Goal: Contribute content

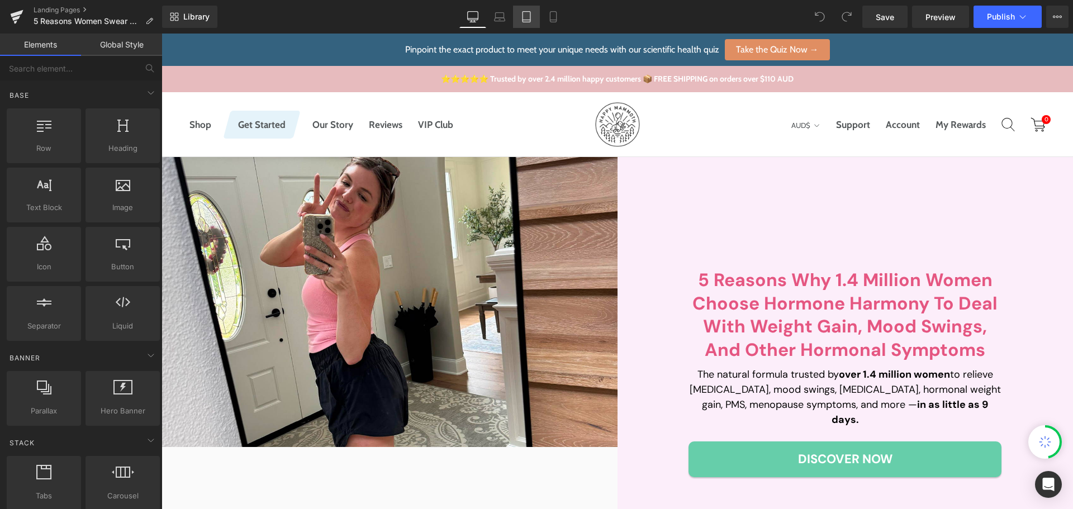
click at [539, 16] on link "Tablet" at bounding box center [526, 17] width 27 height 22
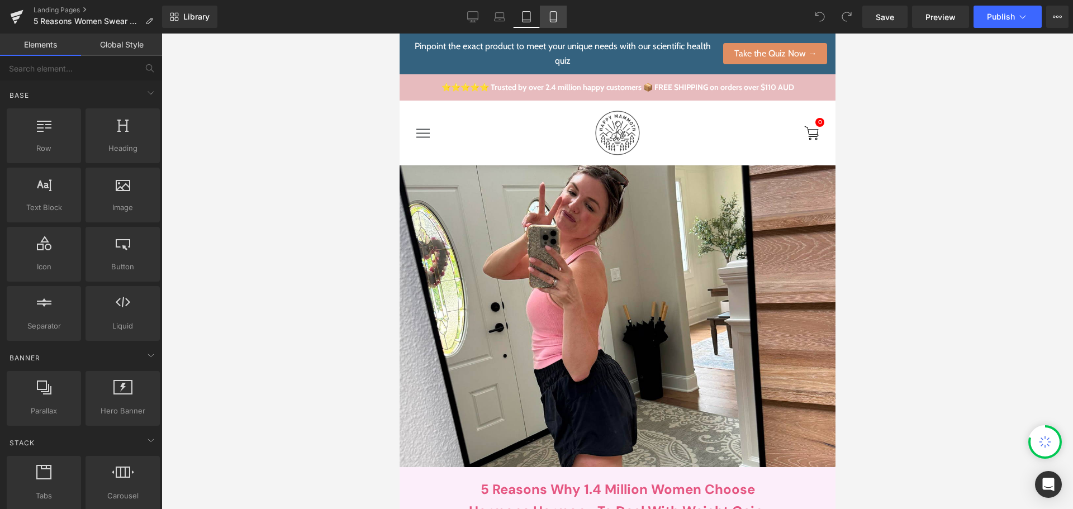
click at [548, 13] on icon at bounding box center [553, 16] width 11 height 11
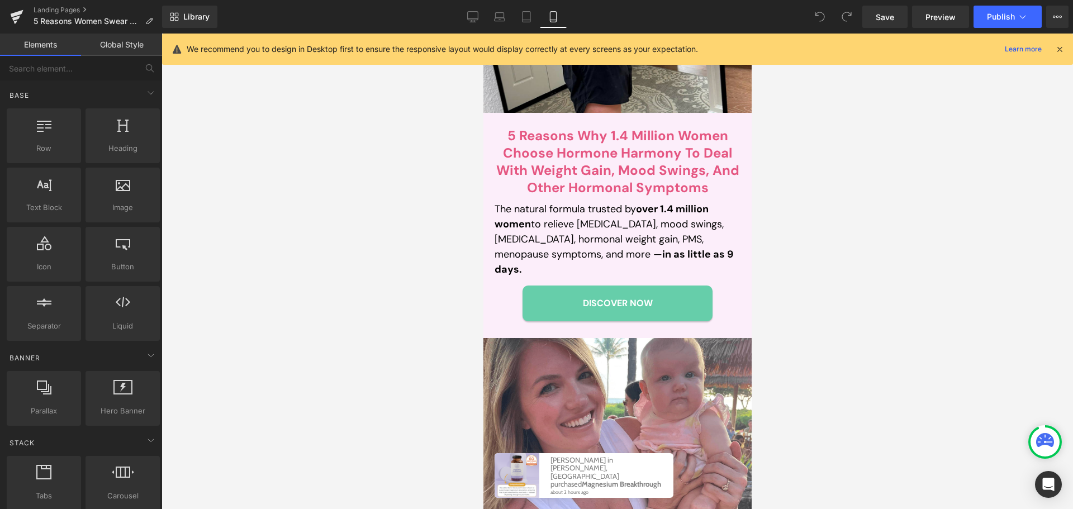
scroll to position [302, 0]
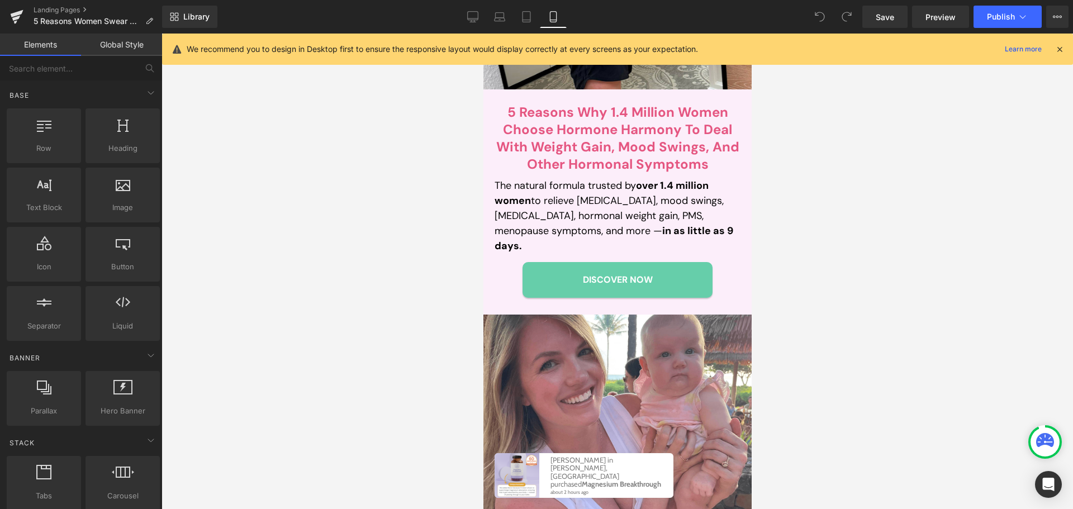
click at [564, 209] on p "The natural formula trusted by over 1.4 million women to relieve [MEDICAL_DATA]…" at bounding box center [617, 215] width 246 height 75
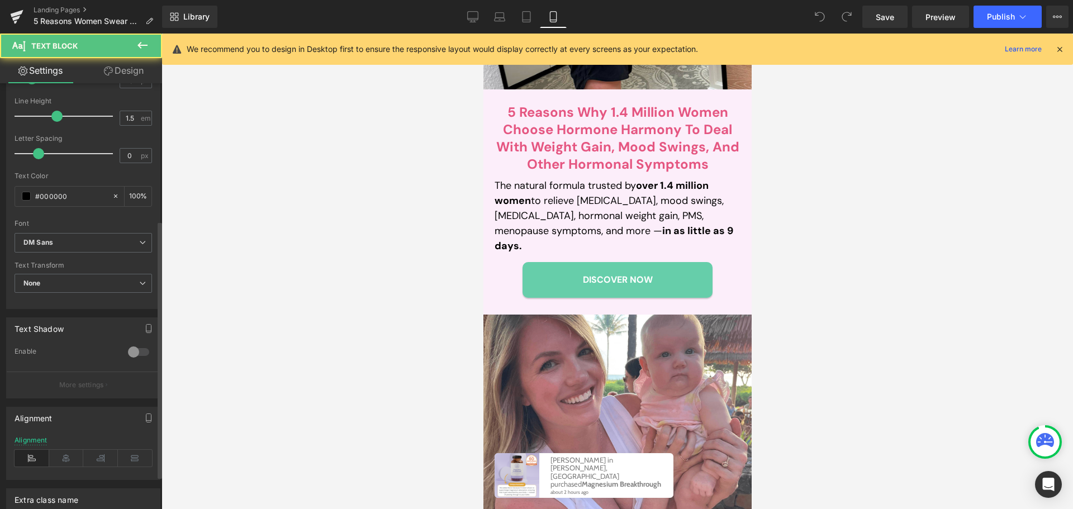
scroll to position [281, 0]
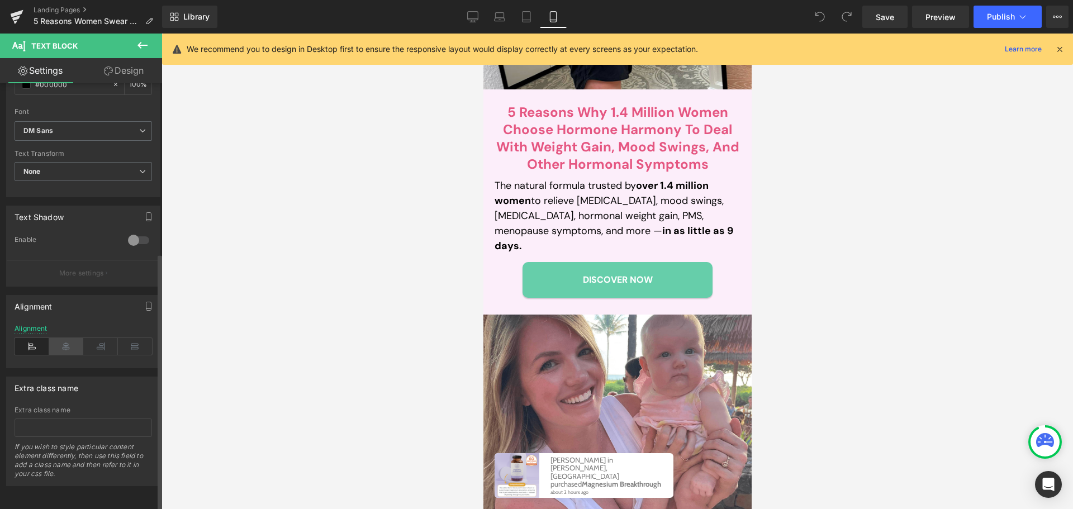
click at [69, 340] on icon at bounding box center [66, 346] width 35 height 17
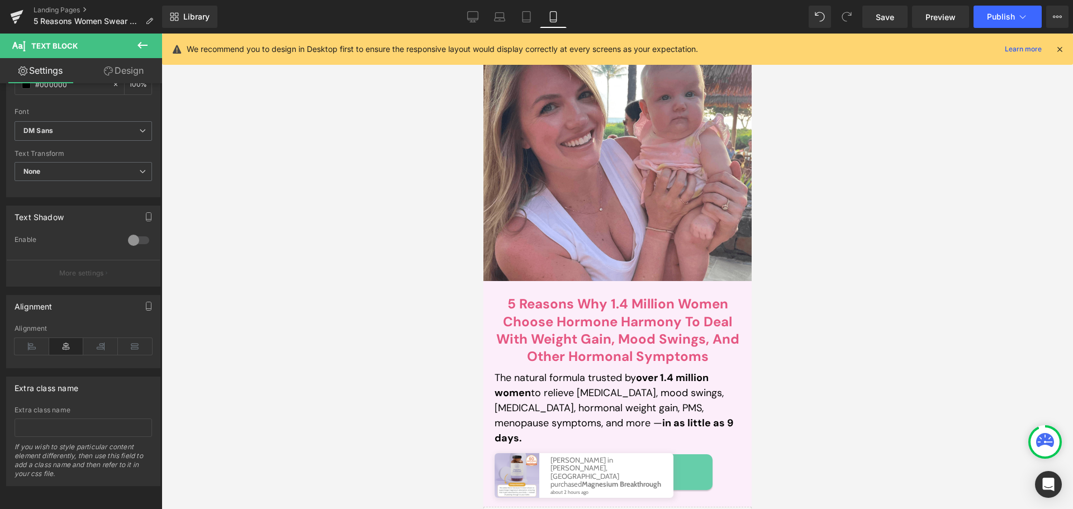
scroll to position [805, 0]
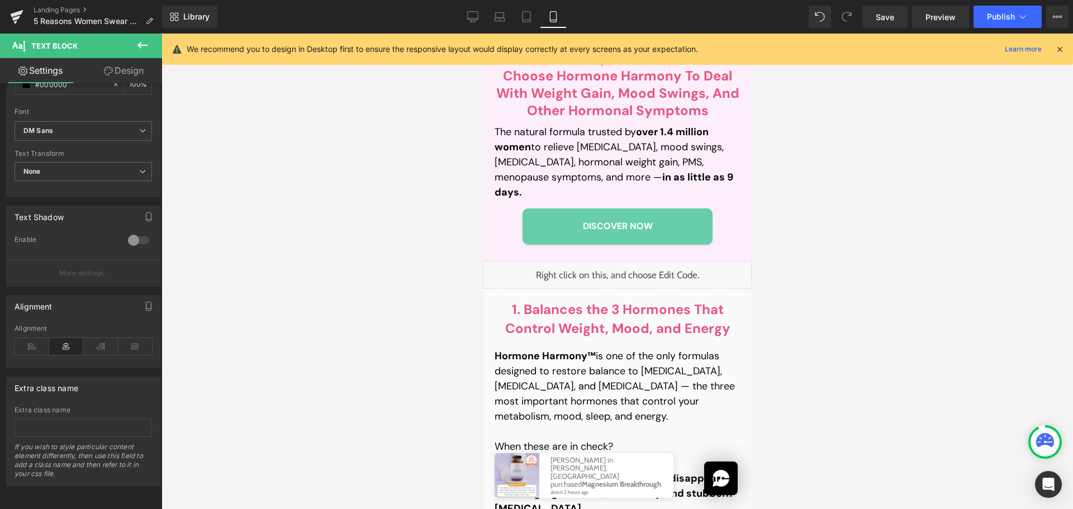
click at [553, 139] on p "The natural formula trusted by over 1.4 million women to relieve [MEDICAL_DATA]…" at bounding box center [617, 162] width 246 height 75
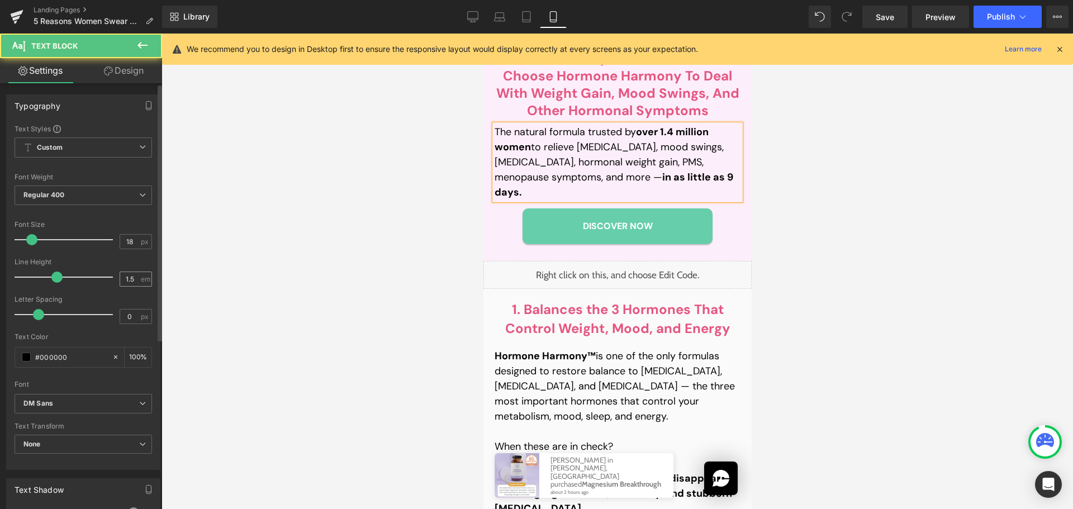
scroll to position [281, 0]
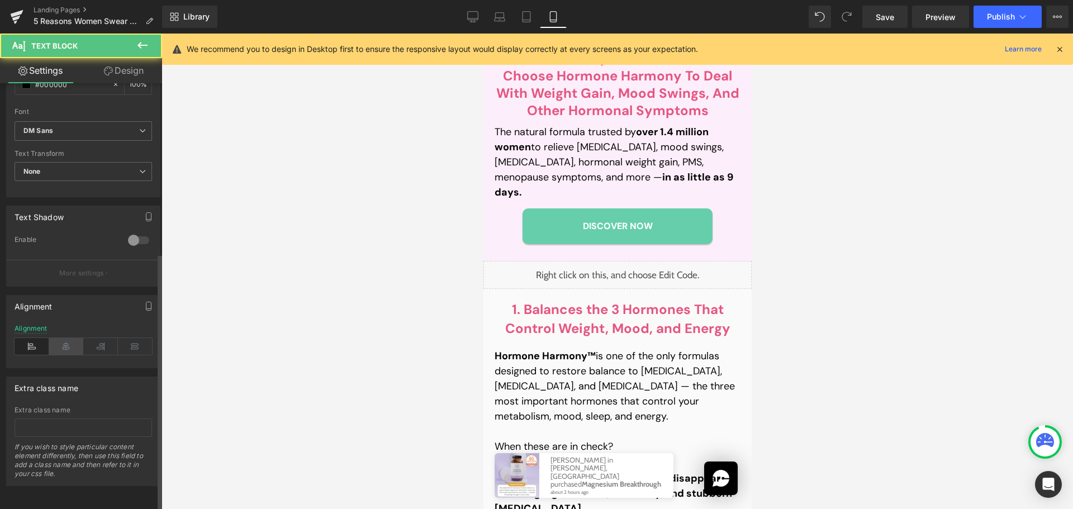
click at [63, 338] on icon at bounding box center [66, 346] width 35 height 17
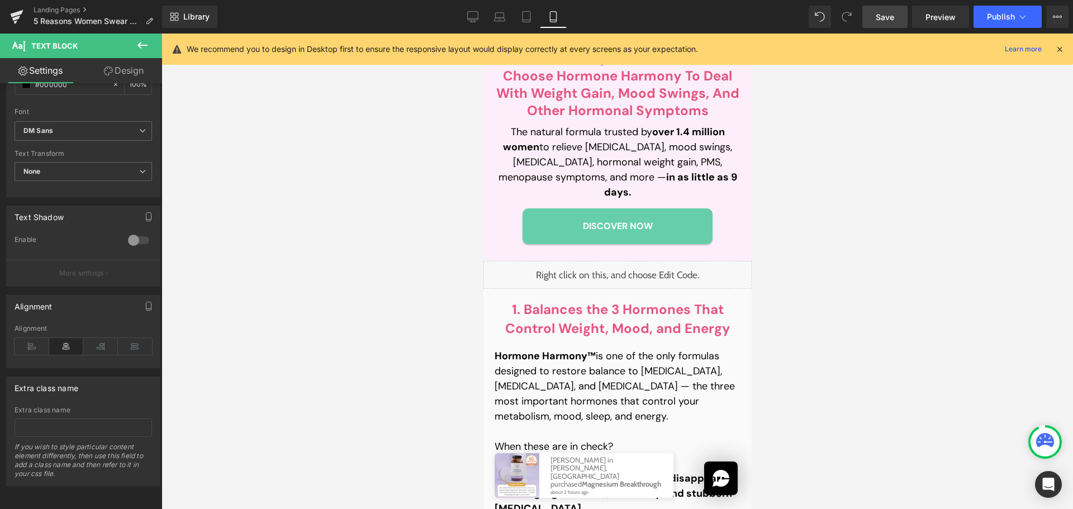
click at [872, 16] on link "Save" at bounding box center [884, 17] width 45 height 22
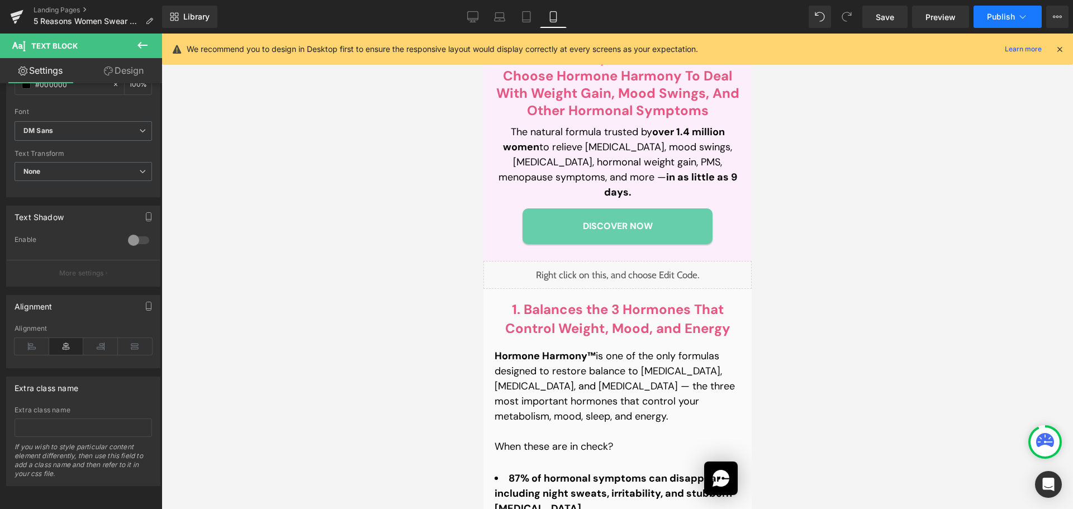
click at [1000, 15] on span "Publish" at bounding box center [1001, 16] width 28 height 9
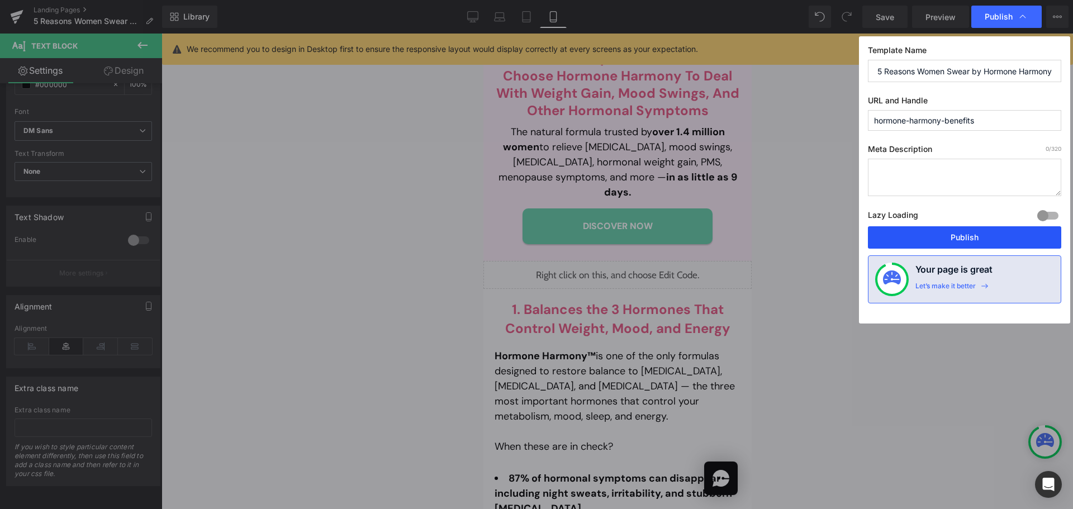
click at [964, 237] on button "Publish" at bounding box center [964, 237] width 193 height 22
